Goal: Obtain resource: Download file/media

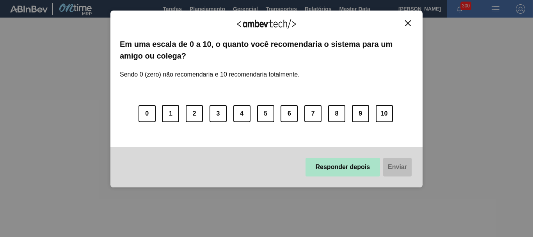
click at [335, 160] on button "Responder depois" at bounding box center [342, 167] width 75 height 19
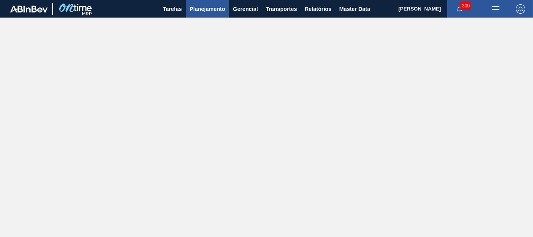
click at [201, 3] on button "Planejamento" at bounding box center [207, 9] width 43 height 18
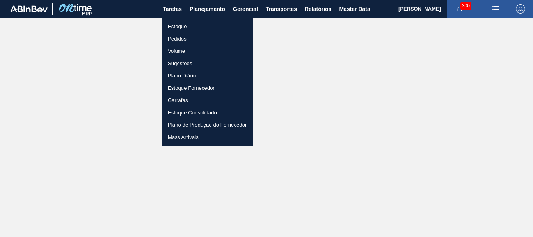
click at [209, 28] on li "Estoque" at bounding box center [207, 26] width 92 height 12
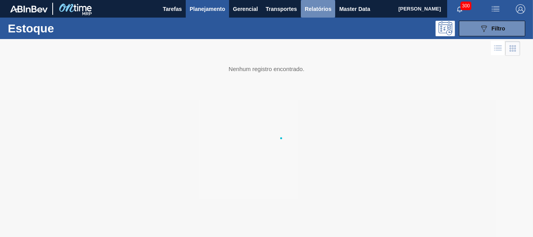
click at [320, 10] on span "Relatórios" at bounding box center [318, 8] width 27 height 9
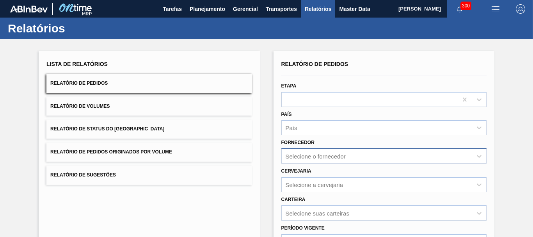
scroll to position [39, 0]
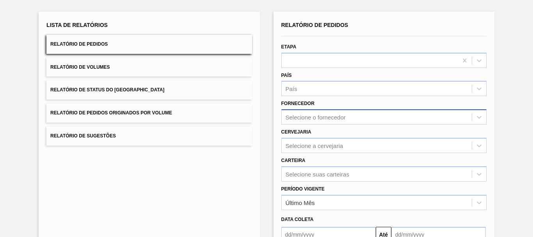
click at [308, 115] on div "Selecione o fornecedor" at bounding box center [383, 116] width 205 height 15
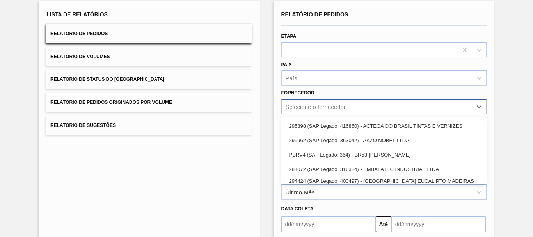
scroll to position [50, 0]
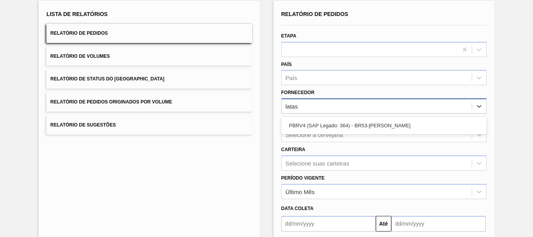
type input "latas"
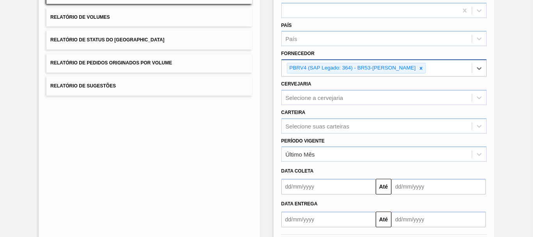
scroll to position [126, 0]
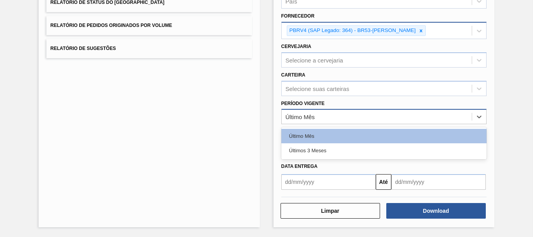
click at [313, 113] on div "Último Mês" at bounding box center [377, 116] width 190 height 11
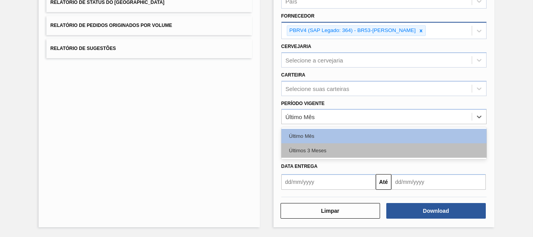
click at [320, 149] on div "Últimos 3 Meses" at bounding box center [383, 150] width 205 height 14
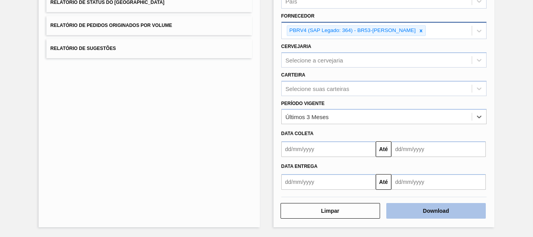
click at [438, 209] on button "Download" at bounding box center [435, 211] width 99 height 16
